Goal: Entertainment & Leisure: Consume media (video, audio)

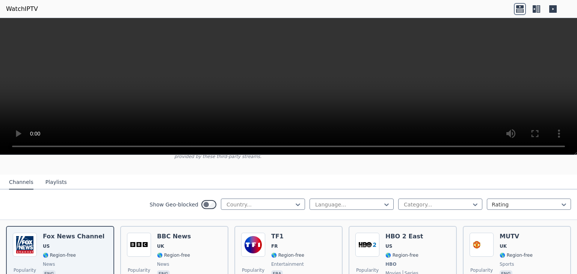
scroll to position [63, 0]
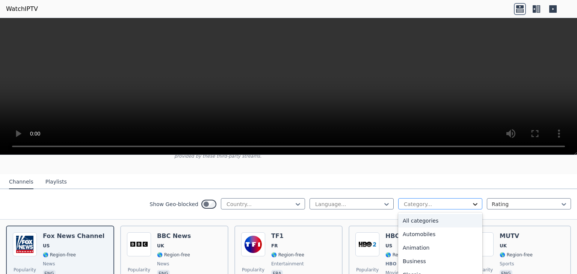
click at [473, 203] on icon at bounding box center [475, 204] width 5 height 3
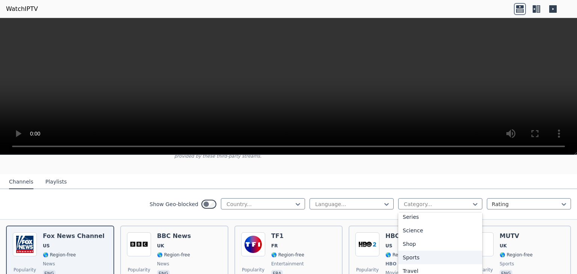
click at [412, 251] on div "Sports" at bounding box center [440, 258] width 84 height 14
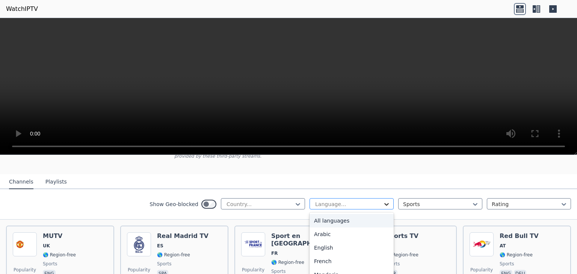
click at [383, 201] on icon at bounding box center [387, 205] width 8 height 8
click at [336, 243] on div "English" at bounding box center [352, 248] width 84 height 14
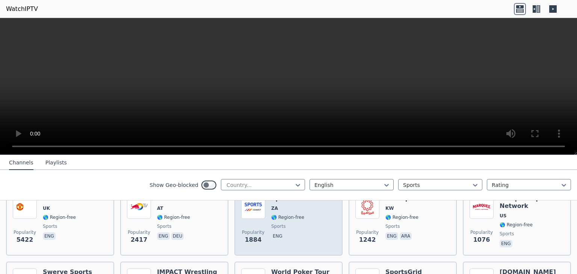
scroll to position [101, 0]
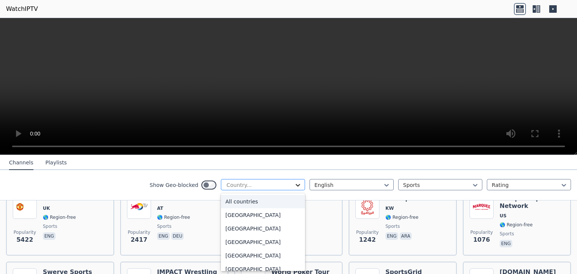
click at [296, 185] on icon at bounding box center [298, 185] width 5 height 3
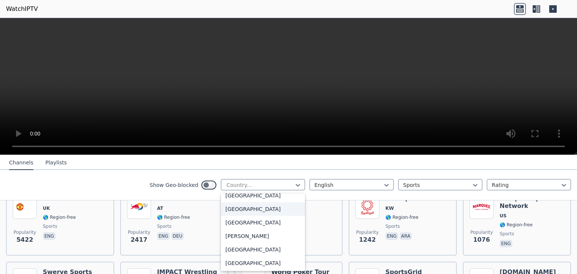
scroll to position [467, 0]
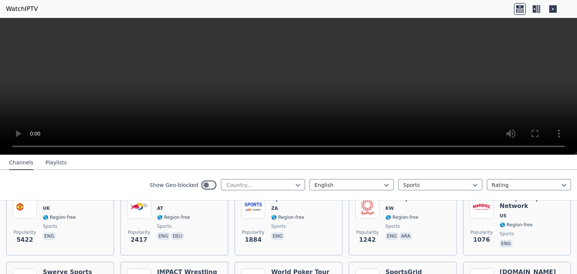
click at [334, 156] on nav "Channels Playlists" at bounding box center [288, 162] width 577 height 15
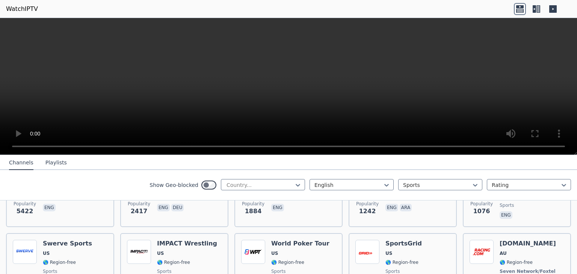
scroll to position [129, 0]
click at [53, 159] on button "Playlists" at bounding box center [55, 163] width 21 height 14
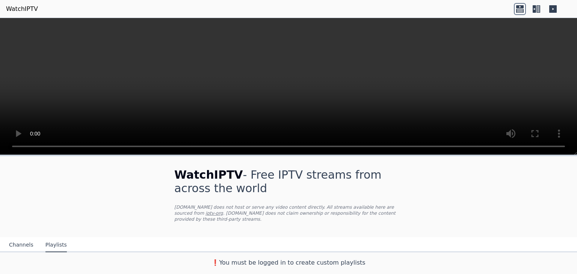
click at [15, 238] on button "Channels" at bounding box center [21, 245] width 24 height 14
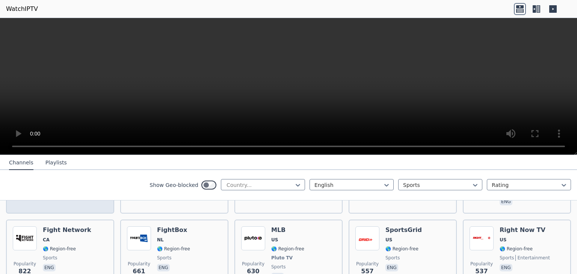
scroll to position [218, 0]
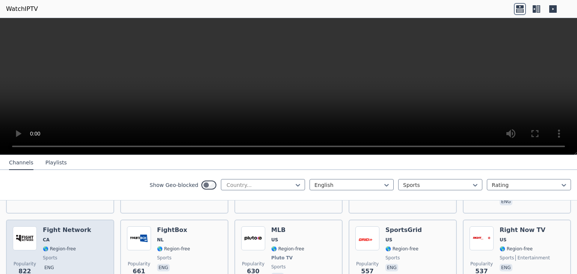
click at [82, 231] on div "Popularity 822 Fight Network CA 🌎 Region-free sports eng" at bounding box center [60, 255] width 95 height 56
